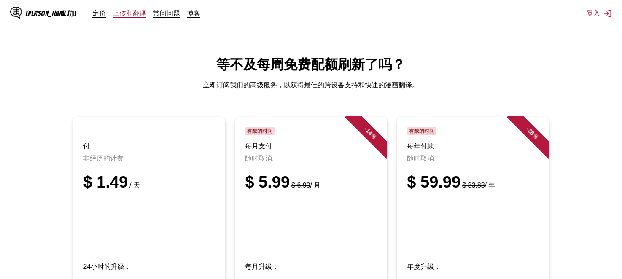
click at [113, 13] on link "上传和翻译" at bounding box center [130, 13] width 34 height 8
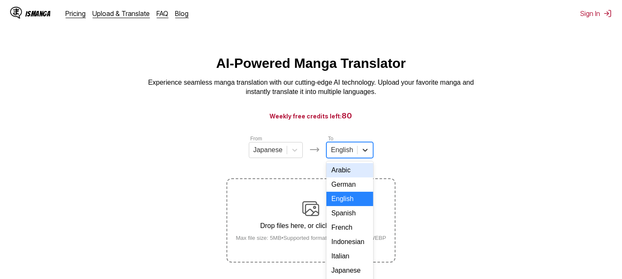
scroll to position [17, 0]
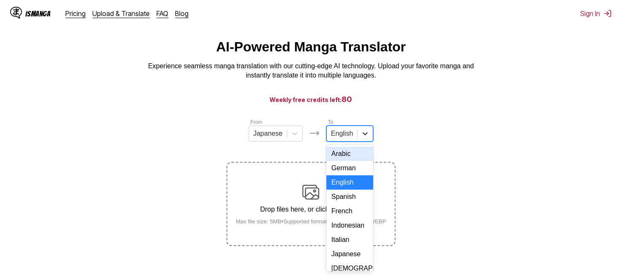
click at [369, 142] on div "17 results available. Use Up and Down to choose options, press Enter to select …" at bounding box center [349, 134] width 47 height 16
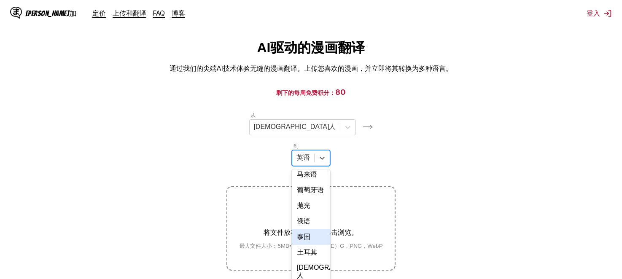
scroll to position [197, 0]
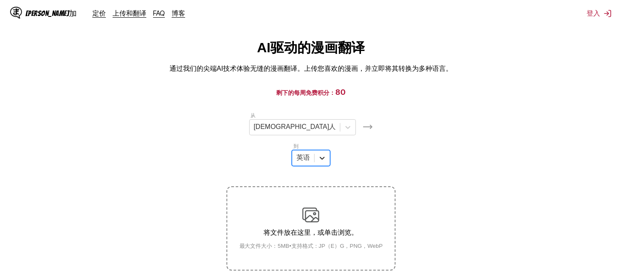
click at [325, 157] on icon at bounding box center [322, 158] width 5 height 3
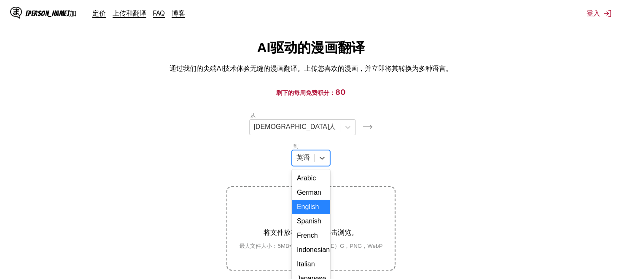
scroll to position [159, 0]
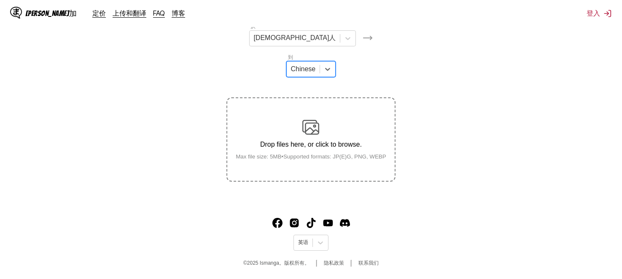
scroll to position [106, 0]
click at [316, 117] on img at bounding box center [310, 125] width 17 height 17
click at [0, 0] on input "将文件放在这里，或单击浏览。 最大文件大小：5MB • 支持格式：JP（E）G，PNG，WebP" at bounding box center [0, 0] width 0 height 0
drag, startPoint x: 278, startPoint y: 89, endPoint x: 253, endPoint y: 99, distance: 27.2
click at [253, 117] on div "将文件放在这里，或单击浏览。 最大文件大小：5MB • 支持格式：JP（E）G，PNG，WebP" at bounding box center [311, 138] width 157 height 43
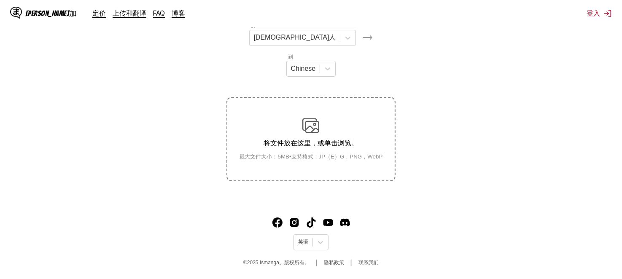
click at [0, 0] on input "将文件放在这里，或单击浏览。 最大文件大小：5MB • 支持格式：JP（E）G，PNG，WebP" at bounding box center [0, 0] width 0 height 0
click at [298, 117] on div "将文件放在这里，或单击浏览。 最大文件大小：5MB • 支持格式：JP（E）G，PNG，WebP" at bounding box center [311, 138] width 157 height 43
click at [0, 0] on input "将文件放在这里，或单击浏览。 最大文件大小：5MB • 支持格式：JP（E）G，PNG，WebP" at bounding box center [0, 0] width 0 height 0
click at [303, 117] on img at bounding box center [310, 125] width 17 height 17
click at [0, 0] on input "将文件放在这里，或单击浏览。 最大文件大小：5MB • 支持格式：JP（E）G，PNG，WebP" at bounding box center [0, 0] width 0 height 0
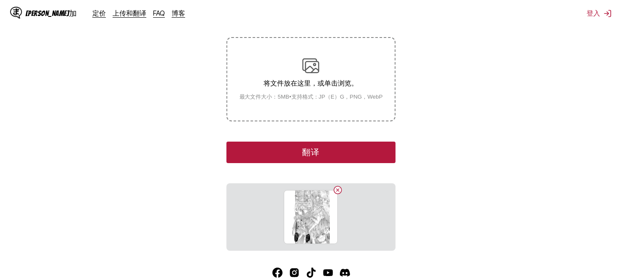
scroll to position [185, 0]
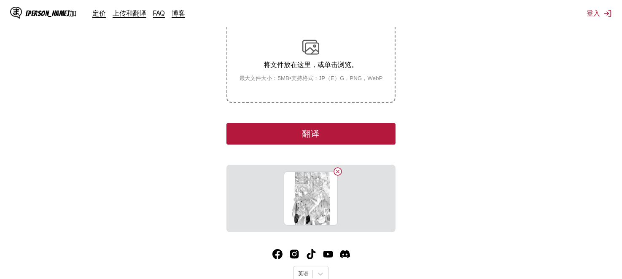
click at [296, 123] on button "翻译" at bounding box center [310, 134] width 169 height 22
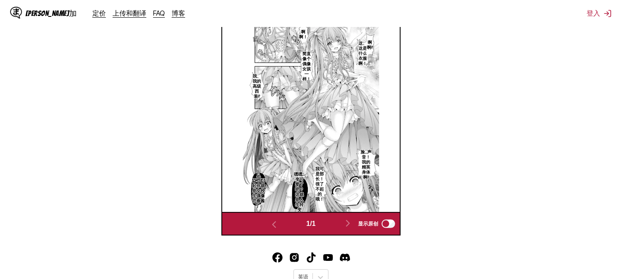
scroll to position [316, 0]
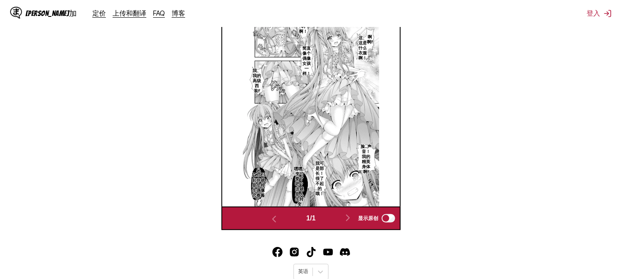
click at [345, 147] on img at bounding box center [311, 111] width 136 height 192
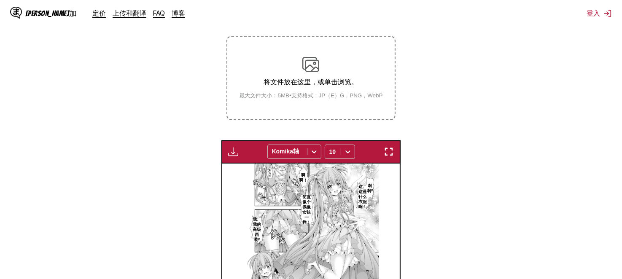
scroll to position [0, 0]
